Goal: Complete application form

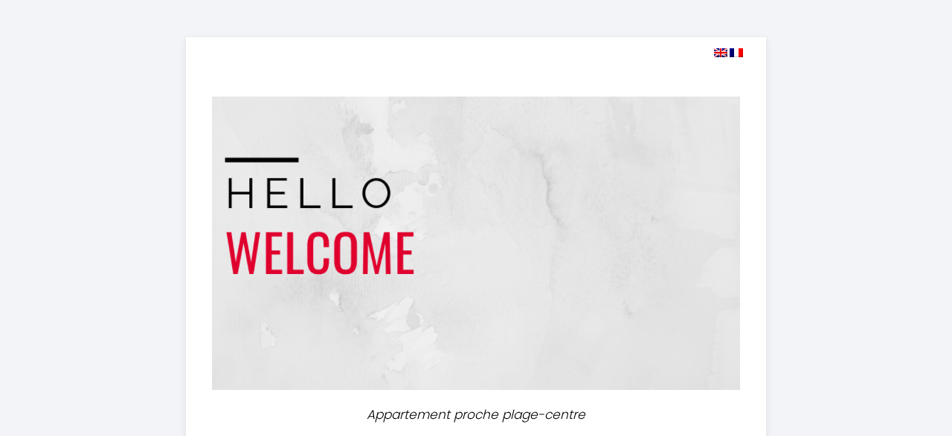
select select
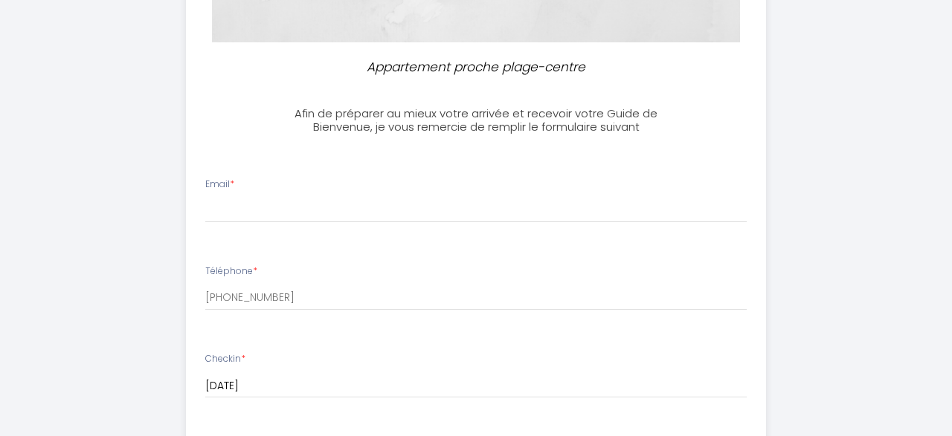
scroll to position [366, 0]
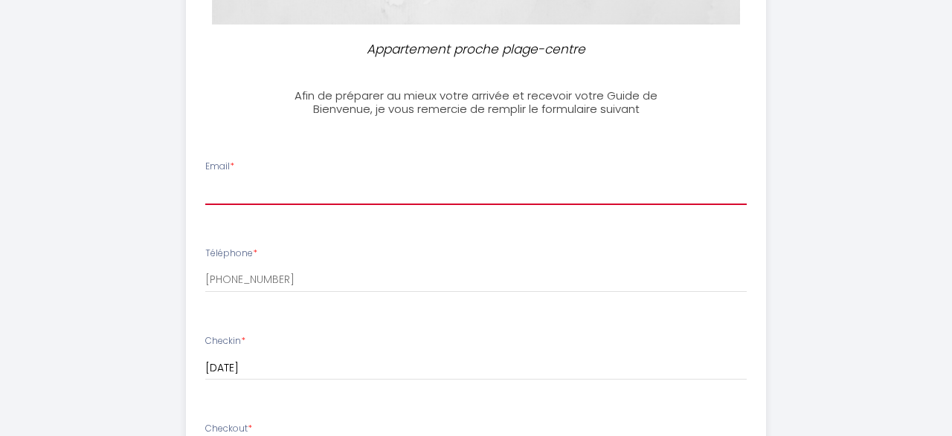
click at [310, 201] on input "Email *" at bounding box center [475, 191] width 541 height 27
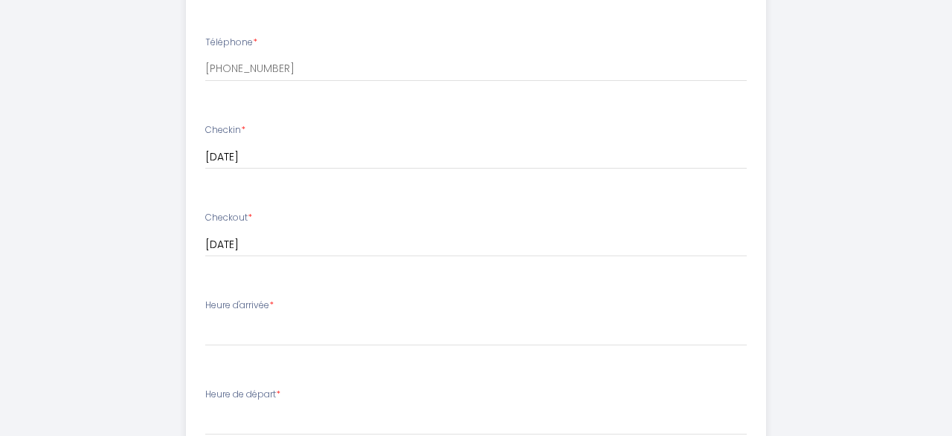
scroll to position [751, 0]
type input "[EMAIL_ADDRESS][DOMAIN_NAME]"
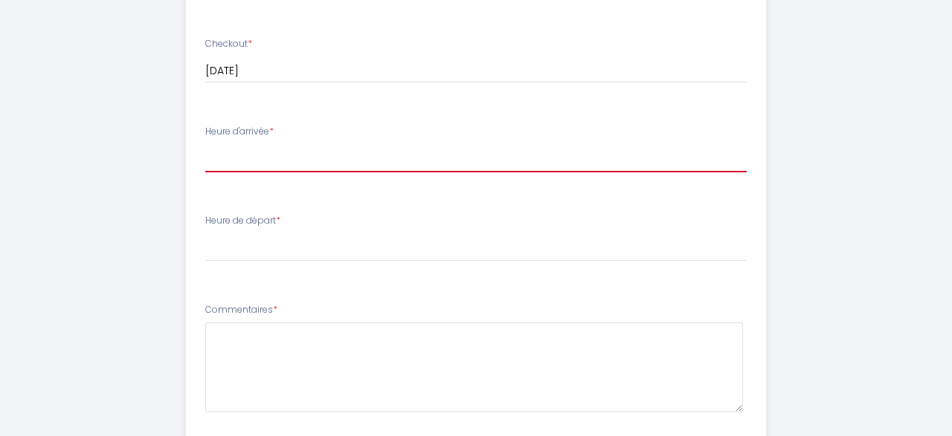
select select "20:00"
click option "20:00" at bounding box center [0, 0] width 0 height 0
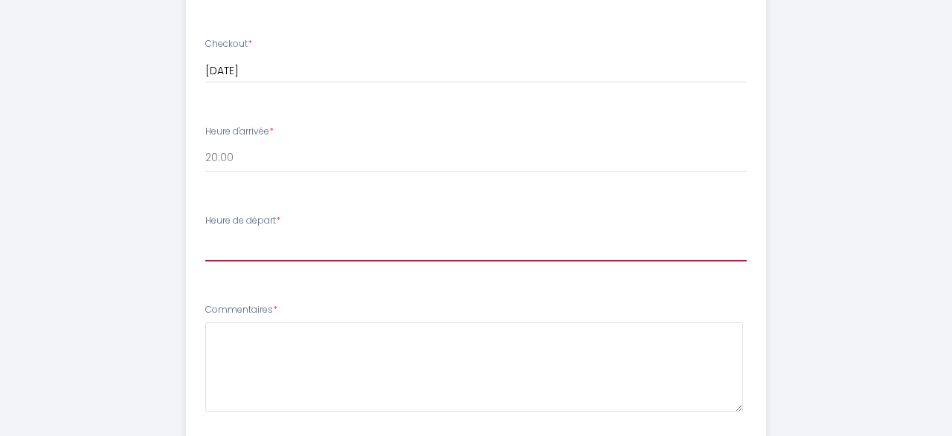
click at [205, 233] on select "00:00 00:30 01:00 01:30 02:00 02:30 03:00 03:30 04:00 04:30 05:00 05:30 06:00 0…" at bounding box center [475, 247] width 541 height 28
select select "08:00"
click option "08:00" at bounding box center [0, 0] width 0 height 0
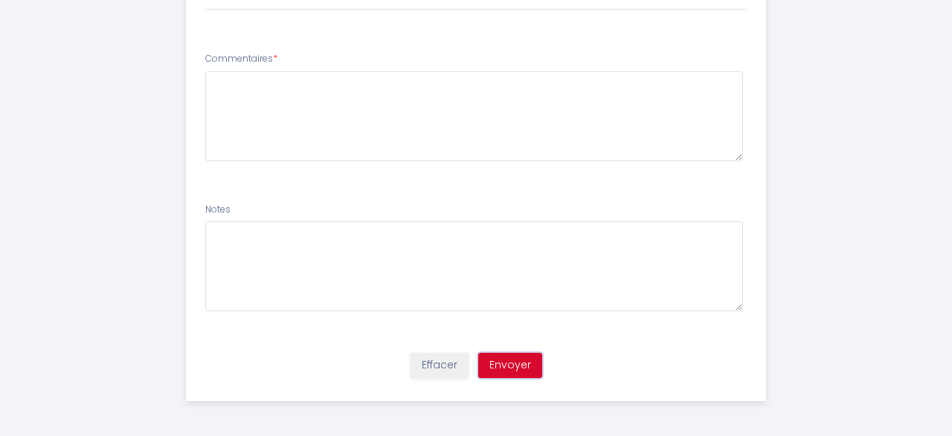
click at [506, 367] on button "Envoyer" at bounding box center [510, 365] width 64 height 25
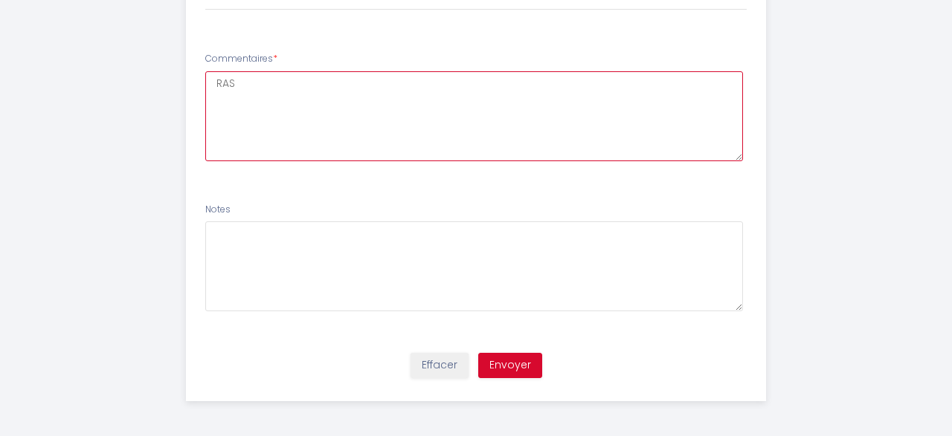
type textarea "RAS"
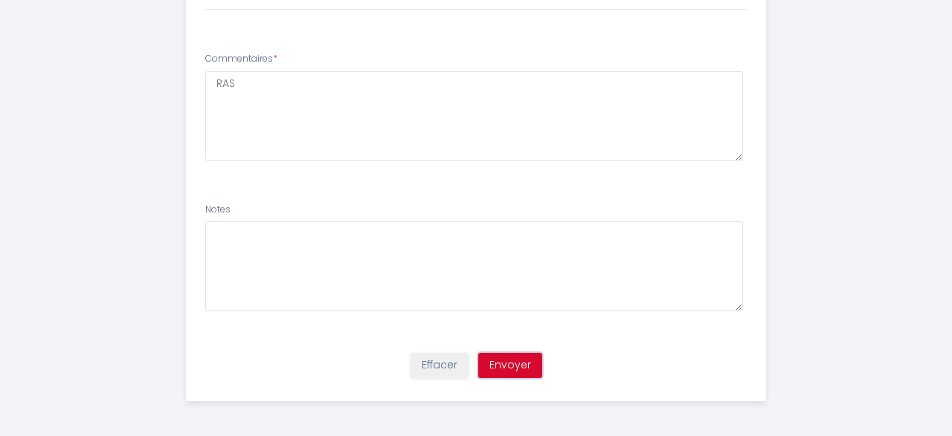
click at [503, 365] on button "Envoyer" at bounding box center [510, 365] width 64 height 25
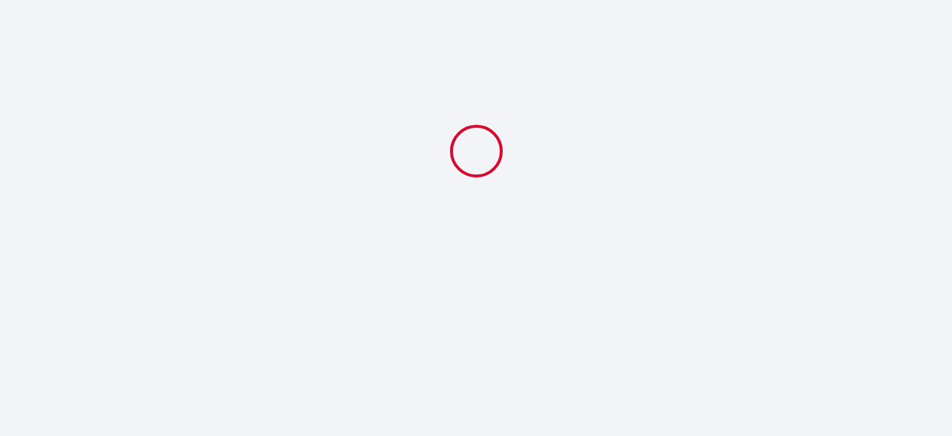
scroll to position [0, 0]
select select "20:00"
select select "08:00"
